Goal: Information Seeking & Learning: Learn about a topic

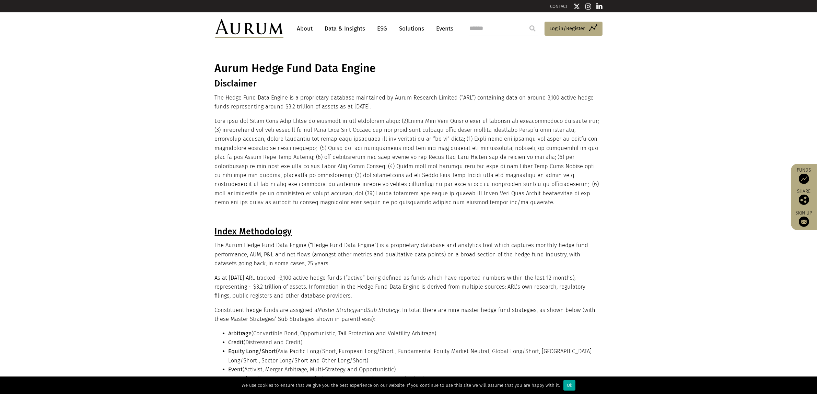
click at [357, 29] on link "Data & Insights" at bounding box center [344, 28] width 47 height 13
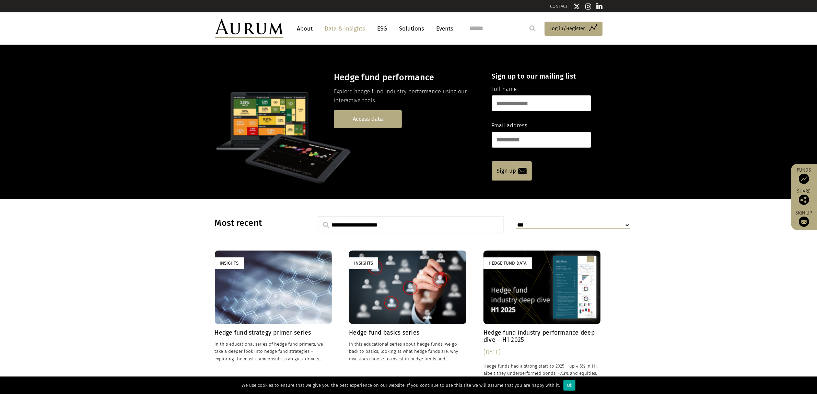
click at [386, 123] on link "Access data" at bounding box center [368, 118] width 68 height 17
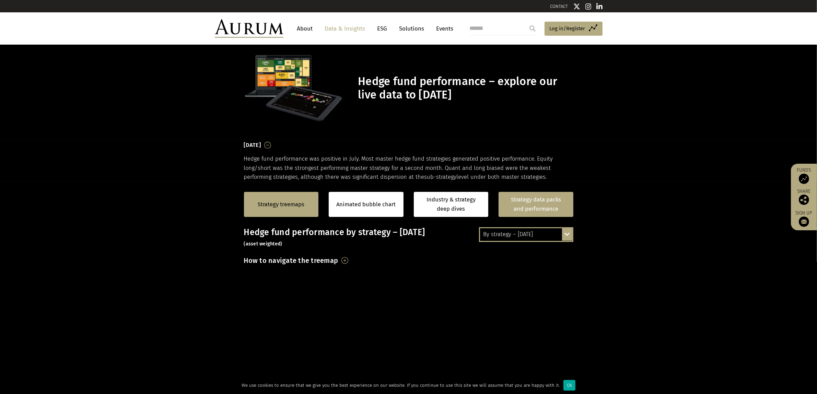
click at [538, 196] on link "Strategy data packs and performance" at bounding box center [535, 204] width 75 height 25
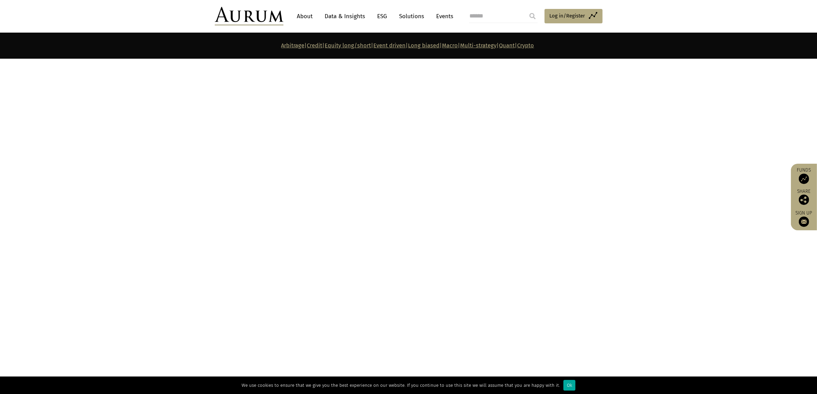
scroll to position [3034, 0]
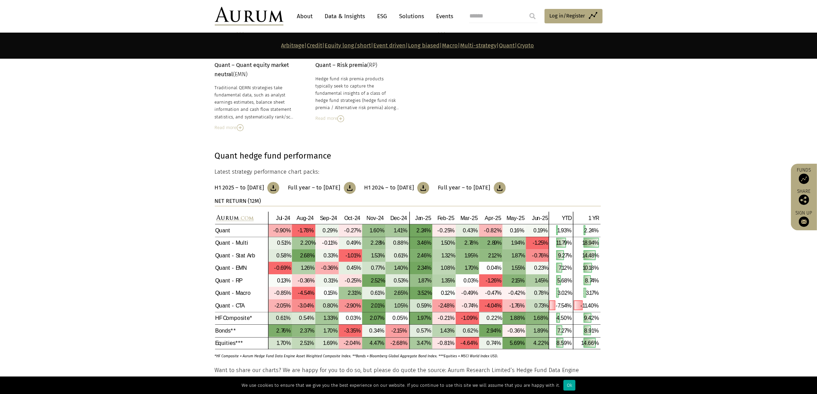
scroll to position [3163, 0]
